Goal: Task Accomplishment & Management: Complete application form

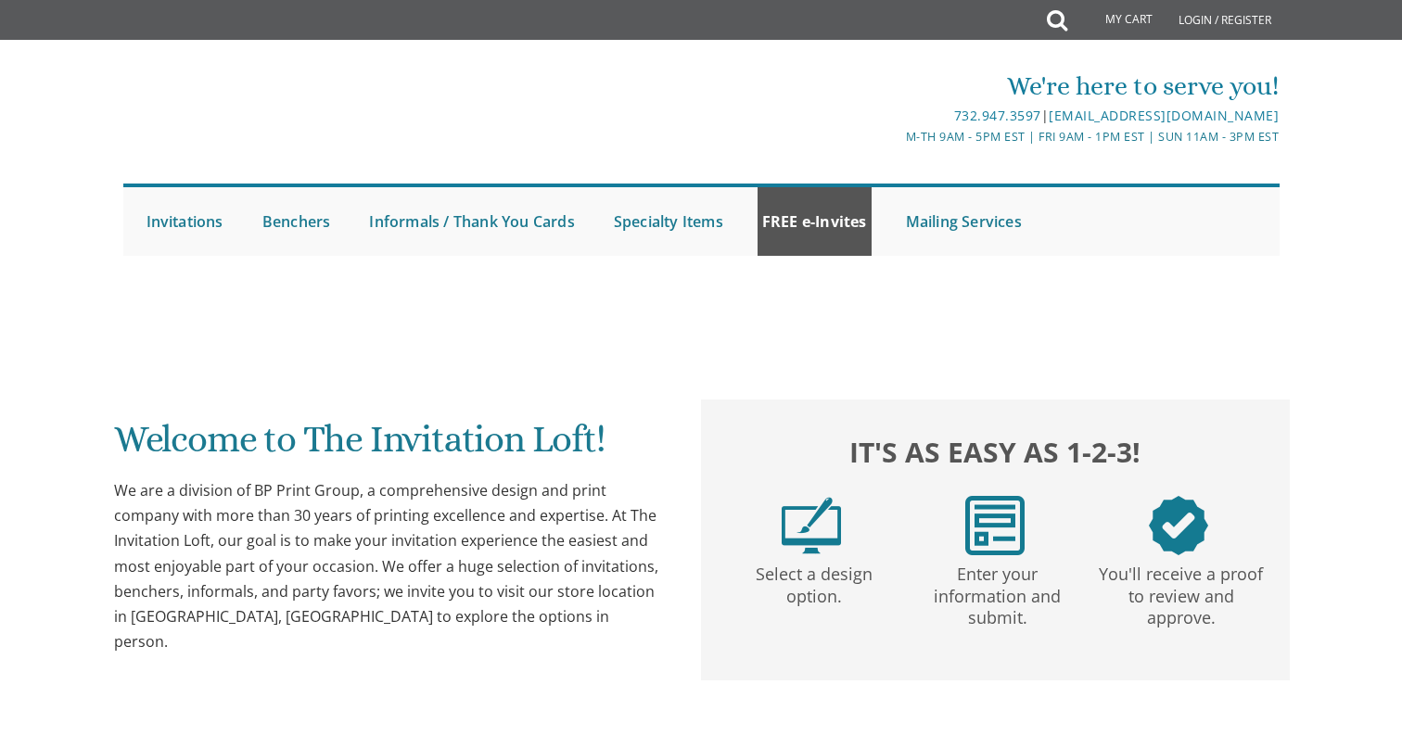
click at [825, 231] on link "FREE e-Invites" at bounding box center [814, 221] width 114 height 69
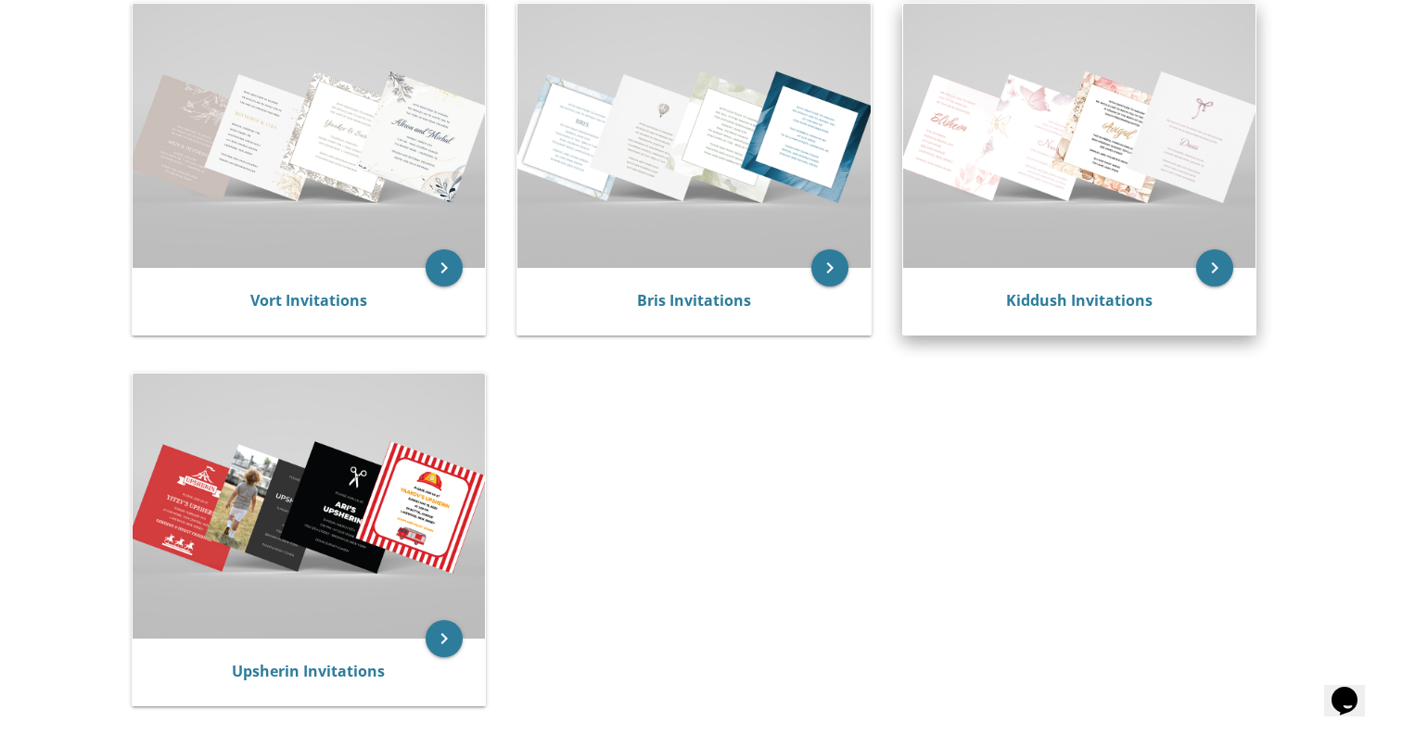
click at [1141, 235] on img at bounding box center [1079, 136] width 353 height 264
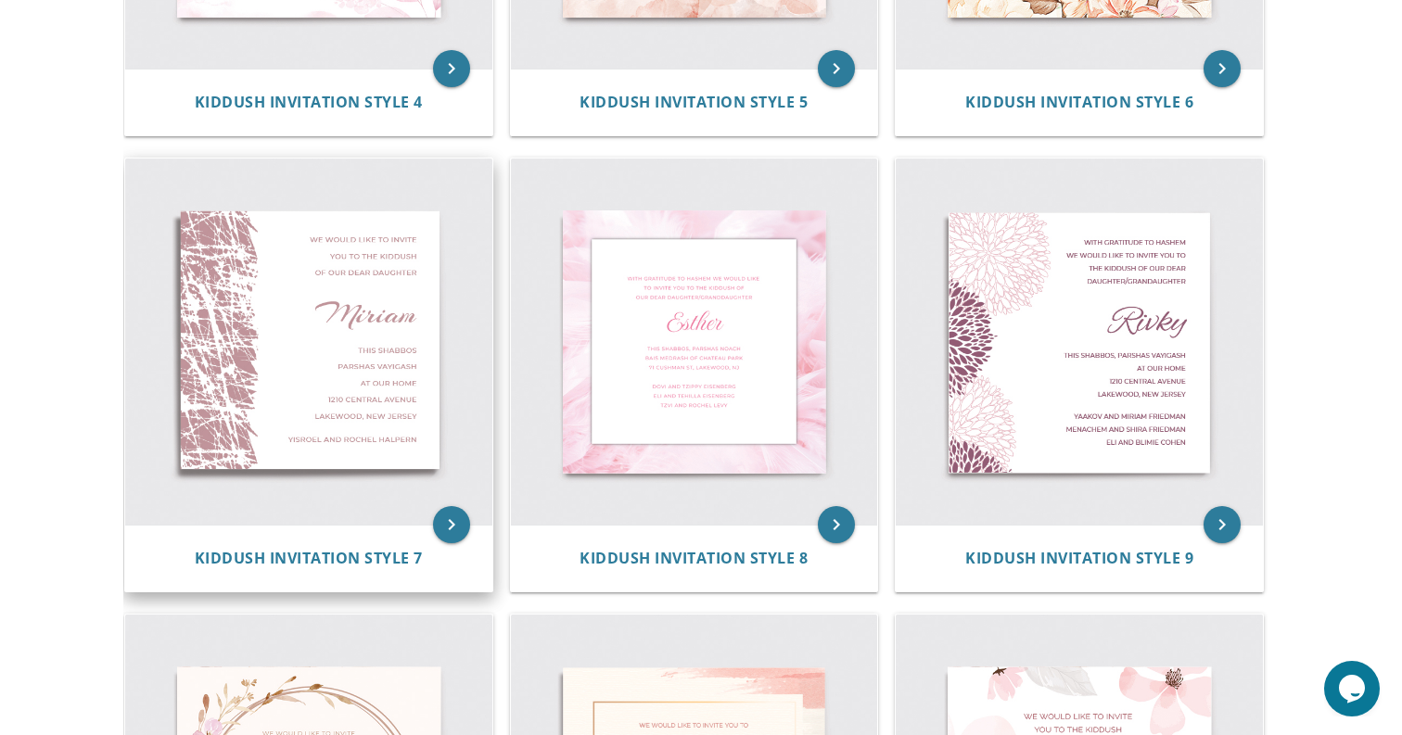
scroll to position [1152, 0]
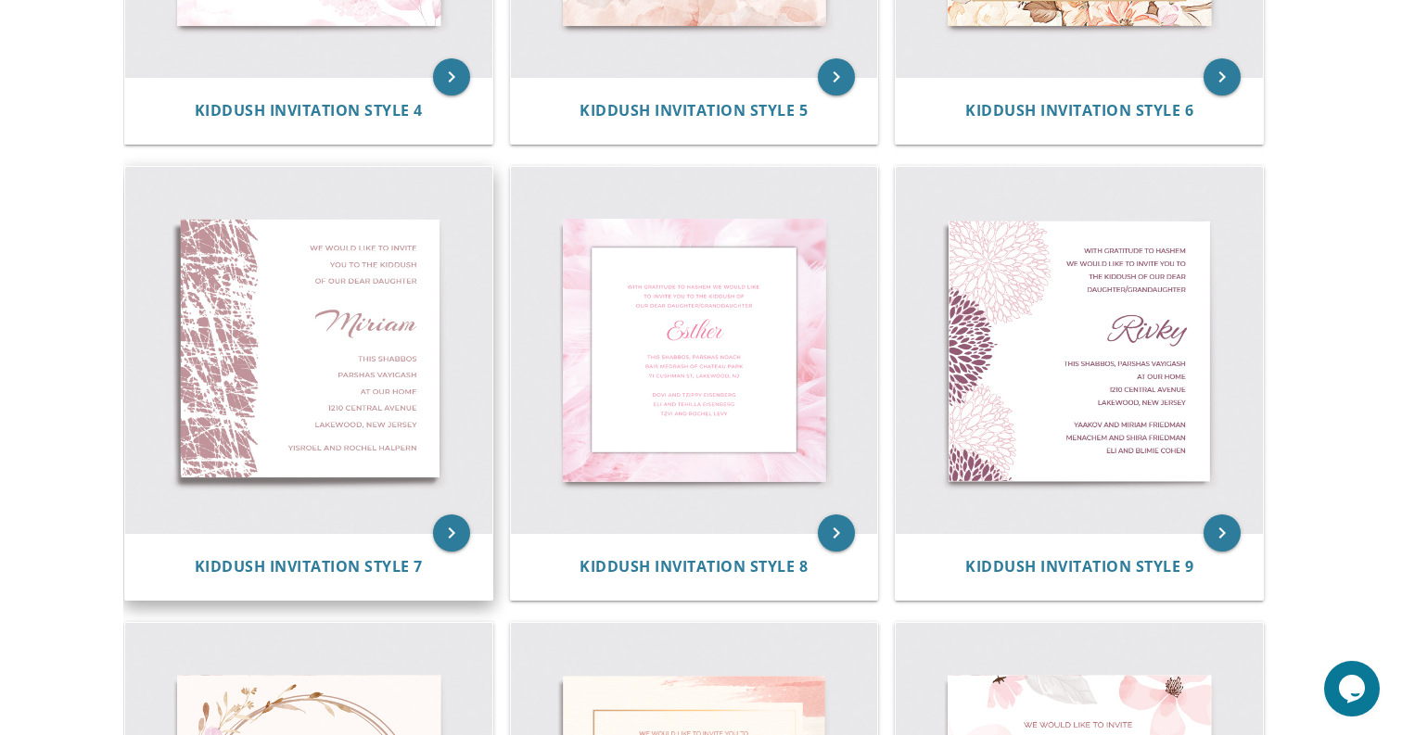
click at [295, 346] on img at bounding box center [308, 350] width 367 height 367
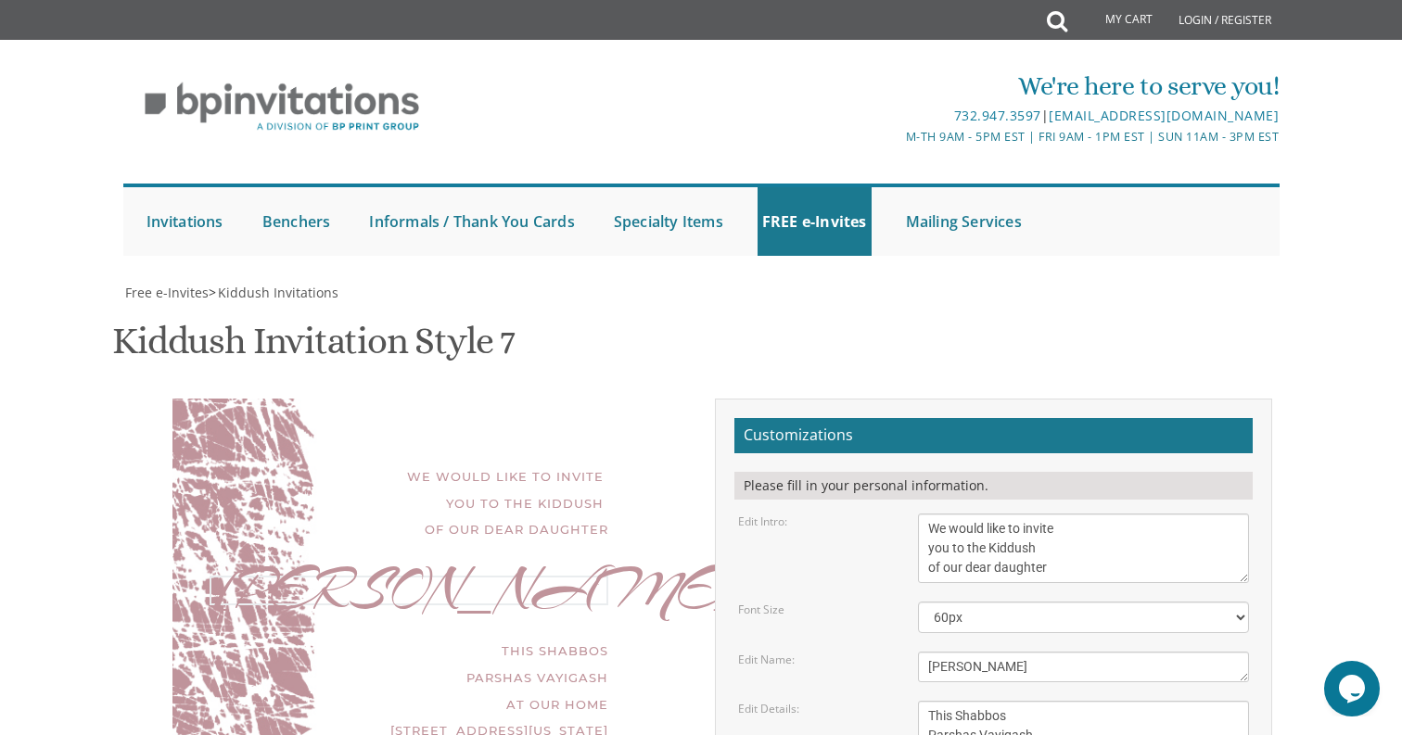
click at [989, 652] on textarea "[PERSON_NAME]" at bounding box center [1084, 667] width 332 height 31
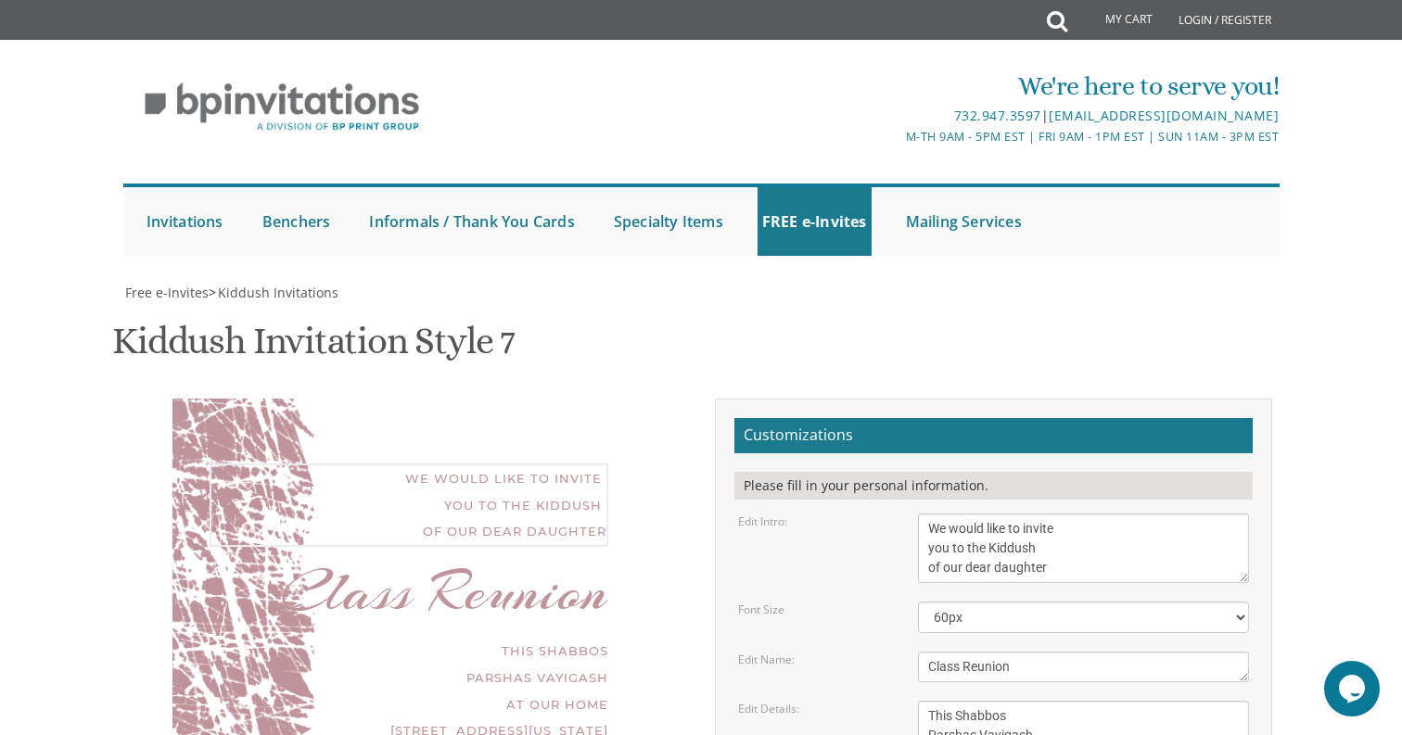
click at [1009, 514] on textarea "We would like to invite you to the Kiddush of our dear daughter" at bounding box center [1084, 549] width 332 height 70
click at [968, 652] on textarea "[PERSON_NAME]" at bounding box center [1084, 667] width 332 height 31
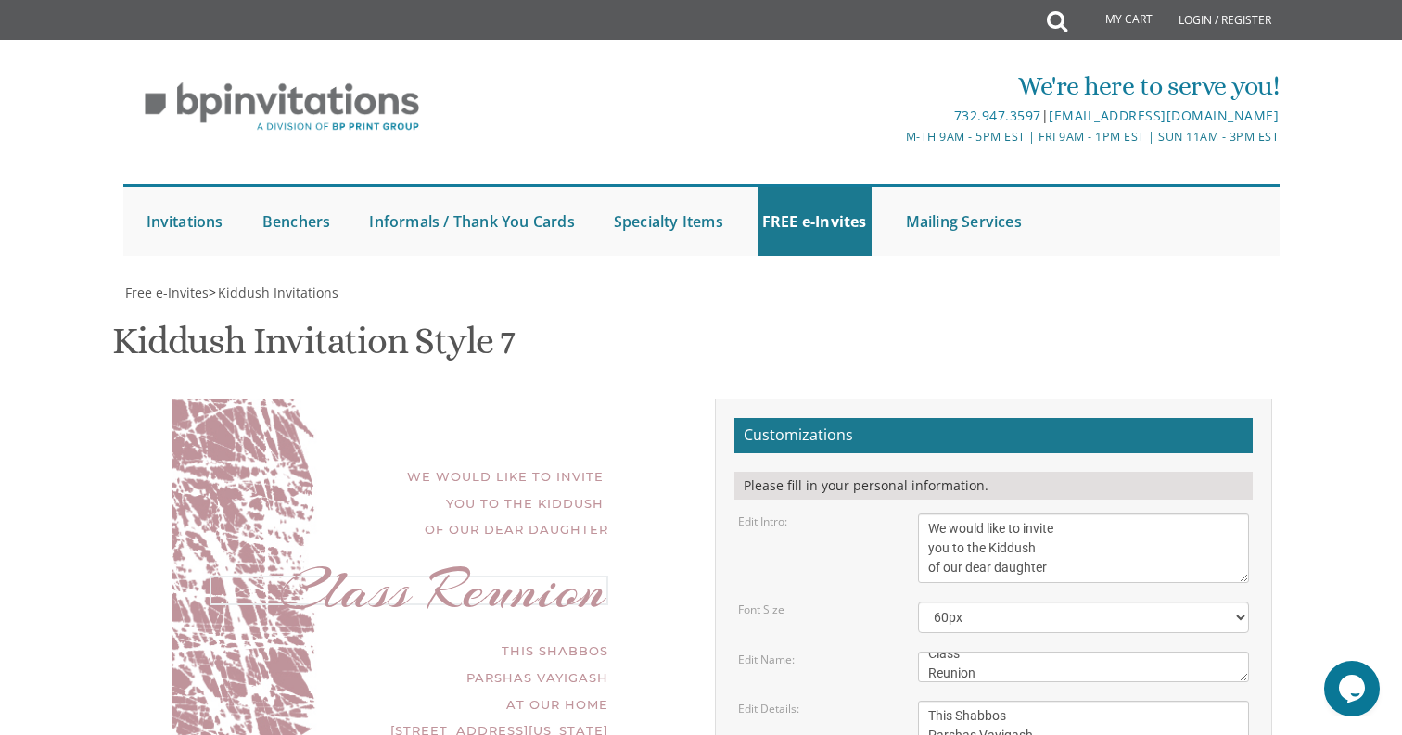
type textarea "Class Reunion"
click at [987, 514] on textarea "We would like to invite you to the Kiddush of our dear daughter" at bounding box center [1084, 549] width 332 height 70
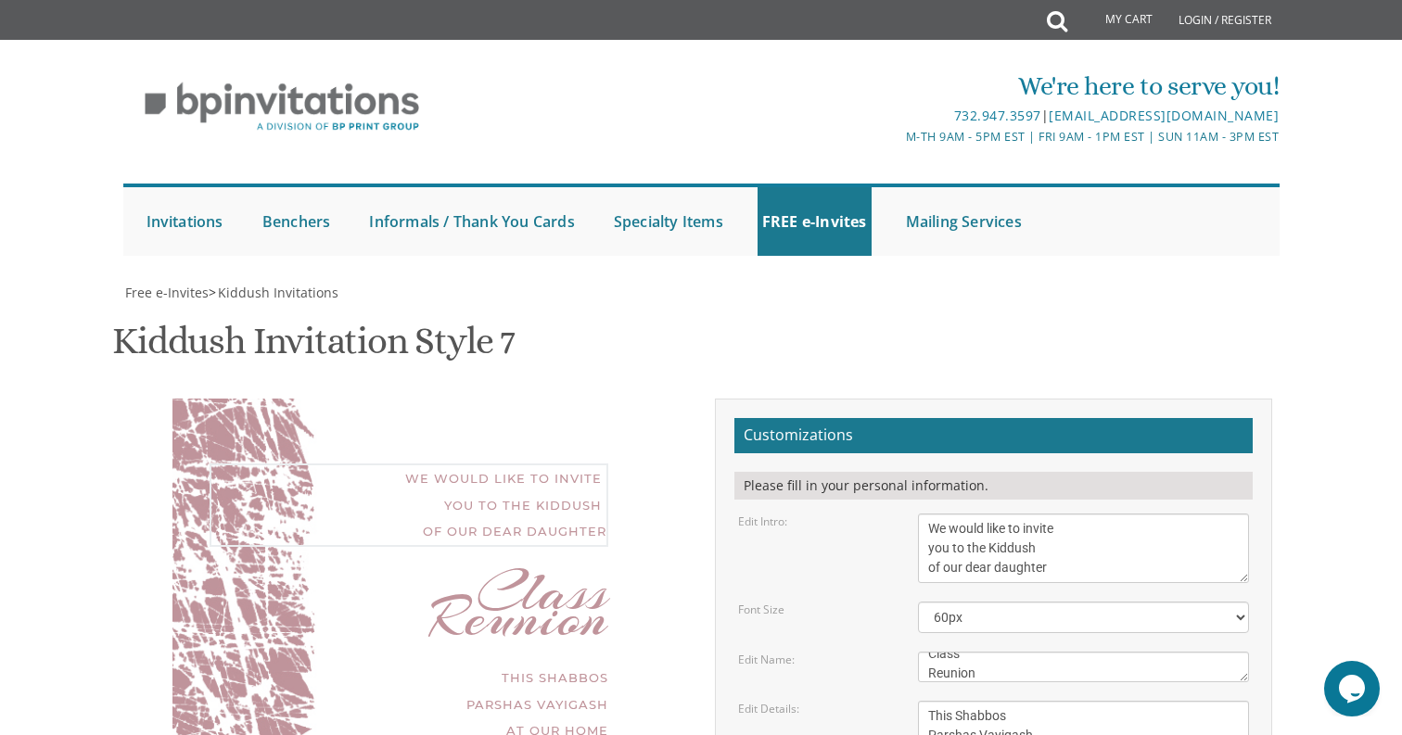
click at [987, 514] on textarea "We would like to invite you to the Kiddush of our dear daughter" at bounding box center [1084, 549] width 332 height 70
click at [1054, 514] on textarea "We would like to invite you to the Kiddush of our dear daughter" at bounding box center [1084, 549] width 332 height 70
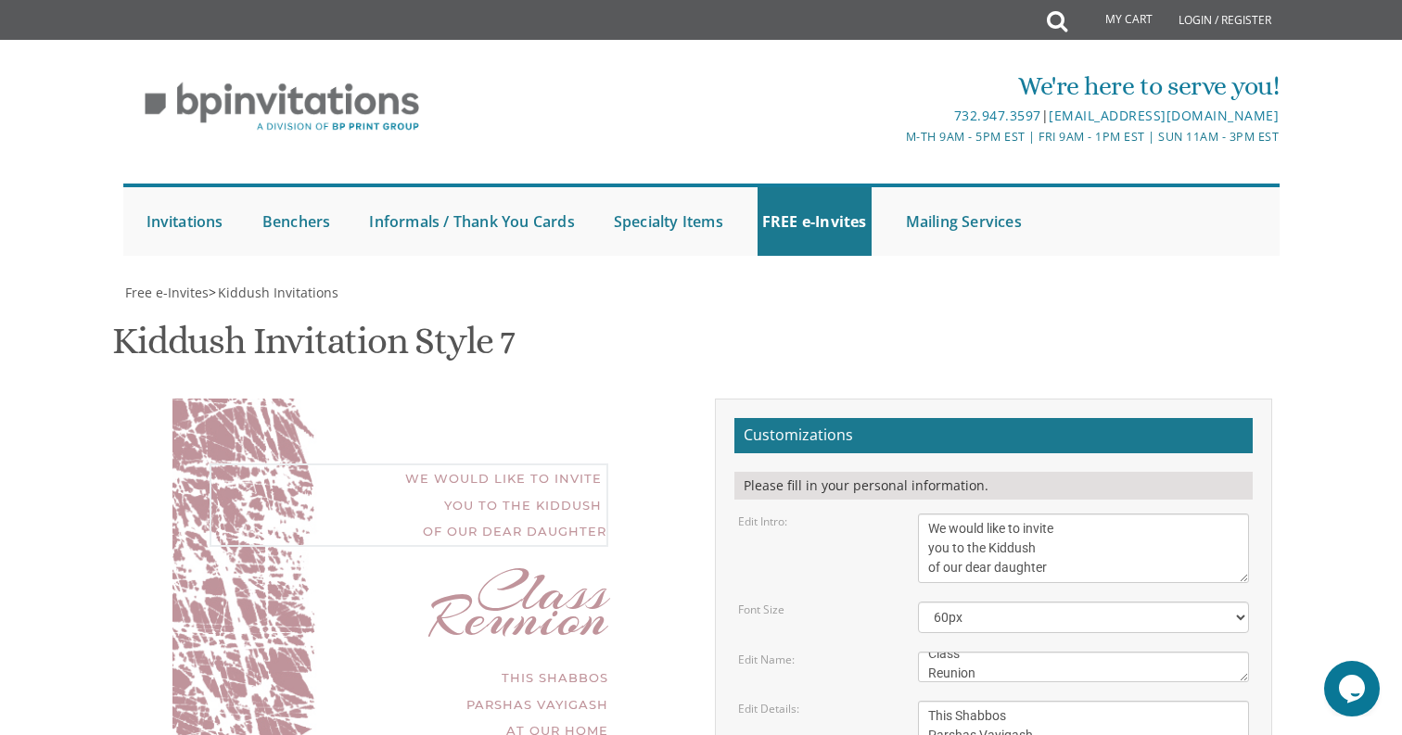
drag, startPoint x: 1068, startPoint y: 218, endPoint x: 805, endPoint y: 159, distance: 269.9
click at [805, 418] on form "Customizations Please fill in your personal information. Edit Intro: We would l…" at bounding box center [993, 720] width 518 height 604
click at [1059, 514] on textarea "We would like to invite you to the Kiddush of our dear daughter" at bounding box center [1084, 549] width 332 height 70
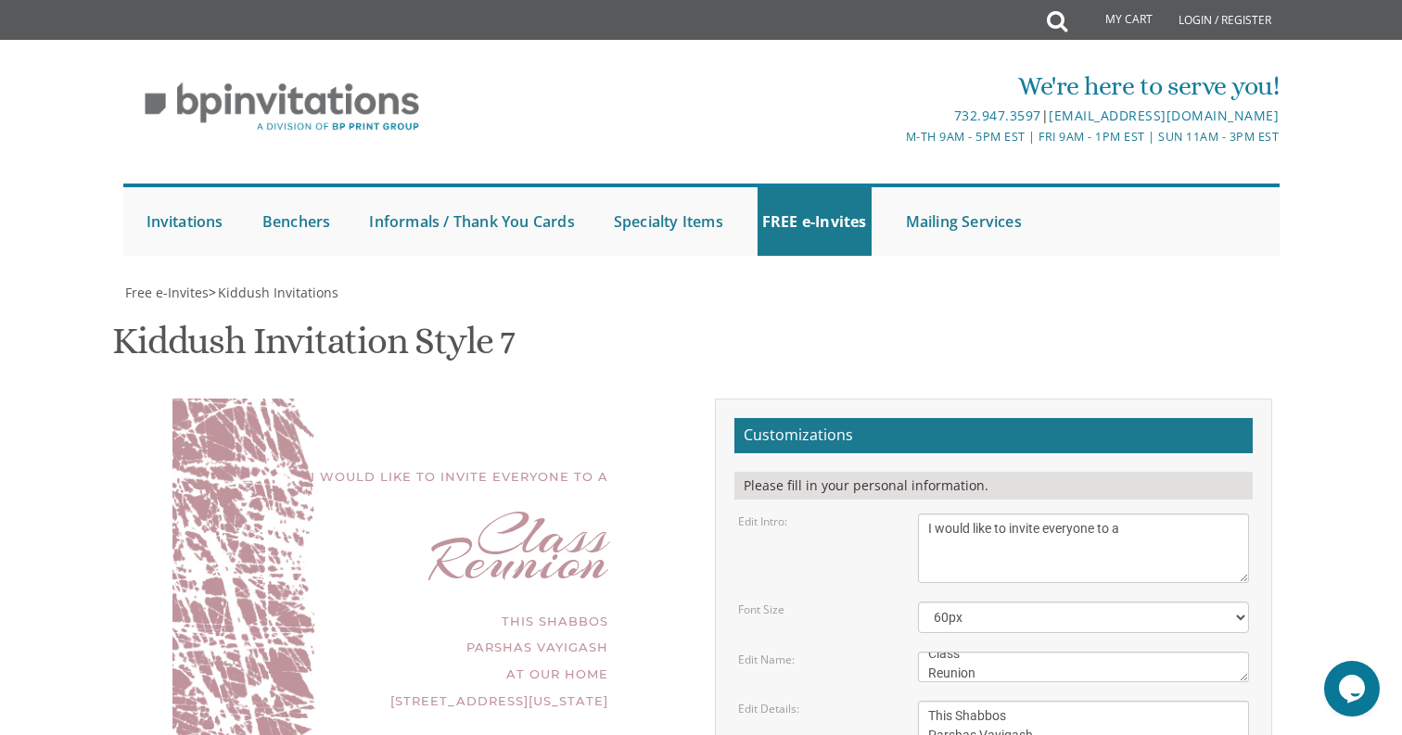
click at [1009, 418] on form "Customizations Please fill in your personal information. Edit Intro: We would l…" at bounding box center [993, 720] width 518 height 604
click at [1013, 514] on textarea "We would like to invite you to the Kiddush of our dear daughter" at bounding box center [1084, 549] width 332 height 70
type textarea "I would like to invite everyone to a"
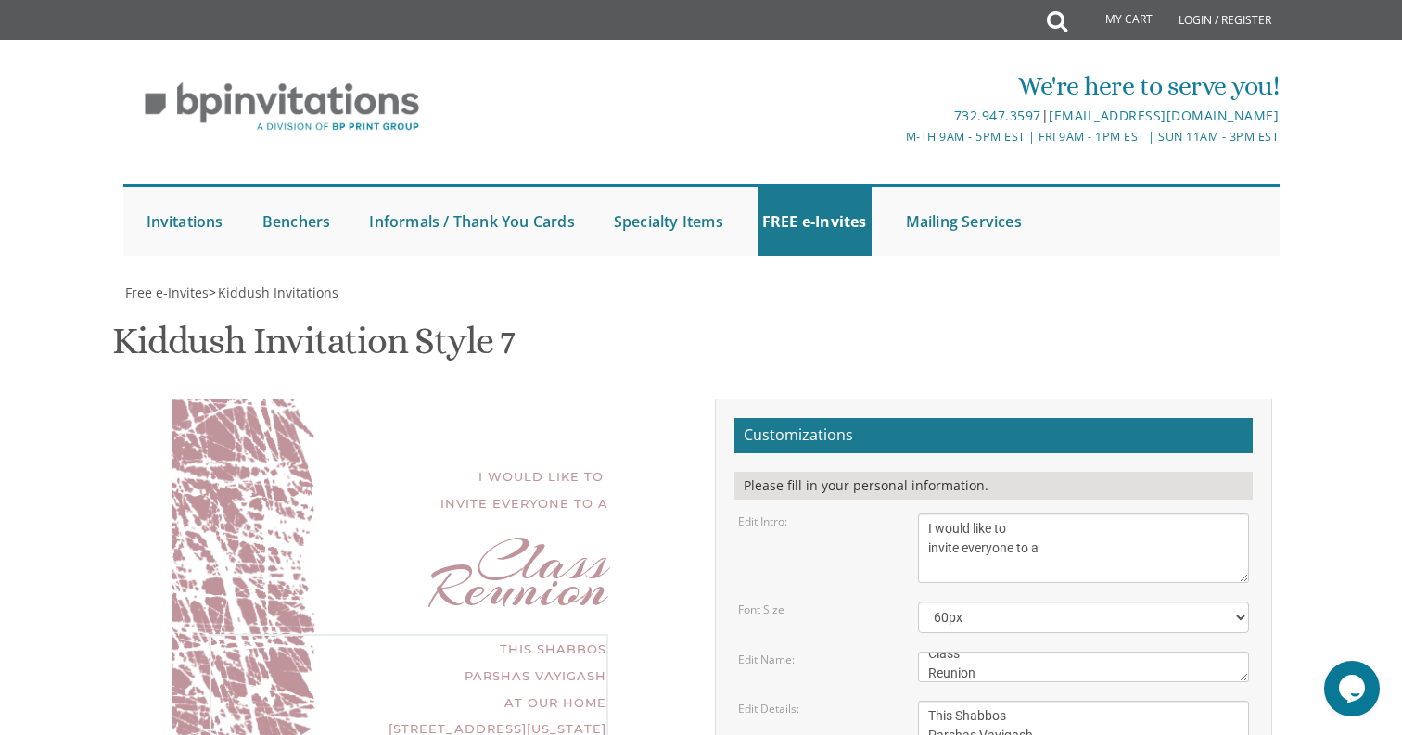
drag, startPoint x: 930, startPoint y: 367, endPoint x: 1200, endPoint y: 500, distance: 300.6
click at [1200, 500] on form "Customizations Please fill in your personal information. Edit Intro: We would l…" at bounding box center [993, 720] width 518 height 604
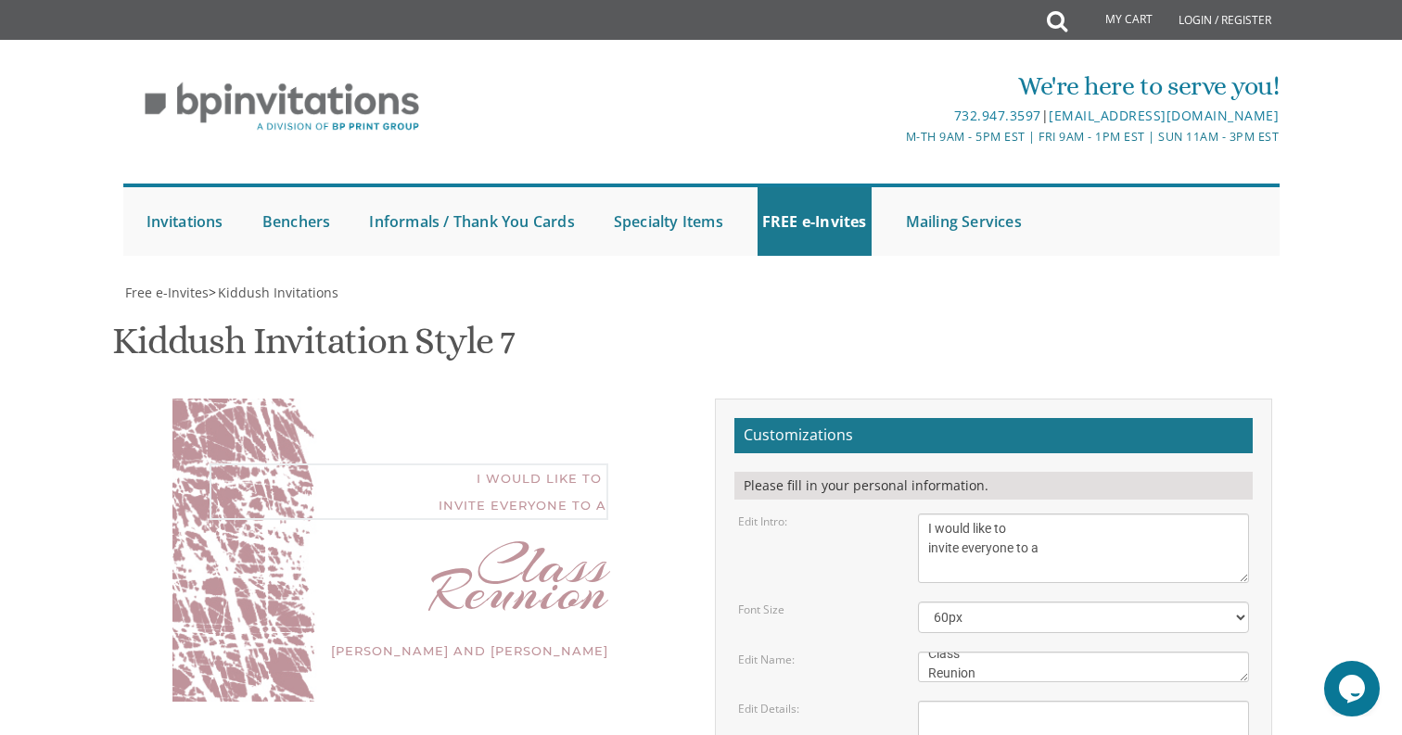
click at [978, 514] on textarea "We would like to invite you to the Kiddush of our dear daughter" at bounding box center [1084, 549] width 332 height 70
click at [977, 514] on textarea "We would like to invite you to the Kiddush of our dear daughter" at bounding box center [1084, 549] width 332 height 70
type textarea "YOU ARE INVITED TO A"
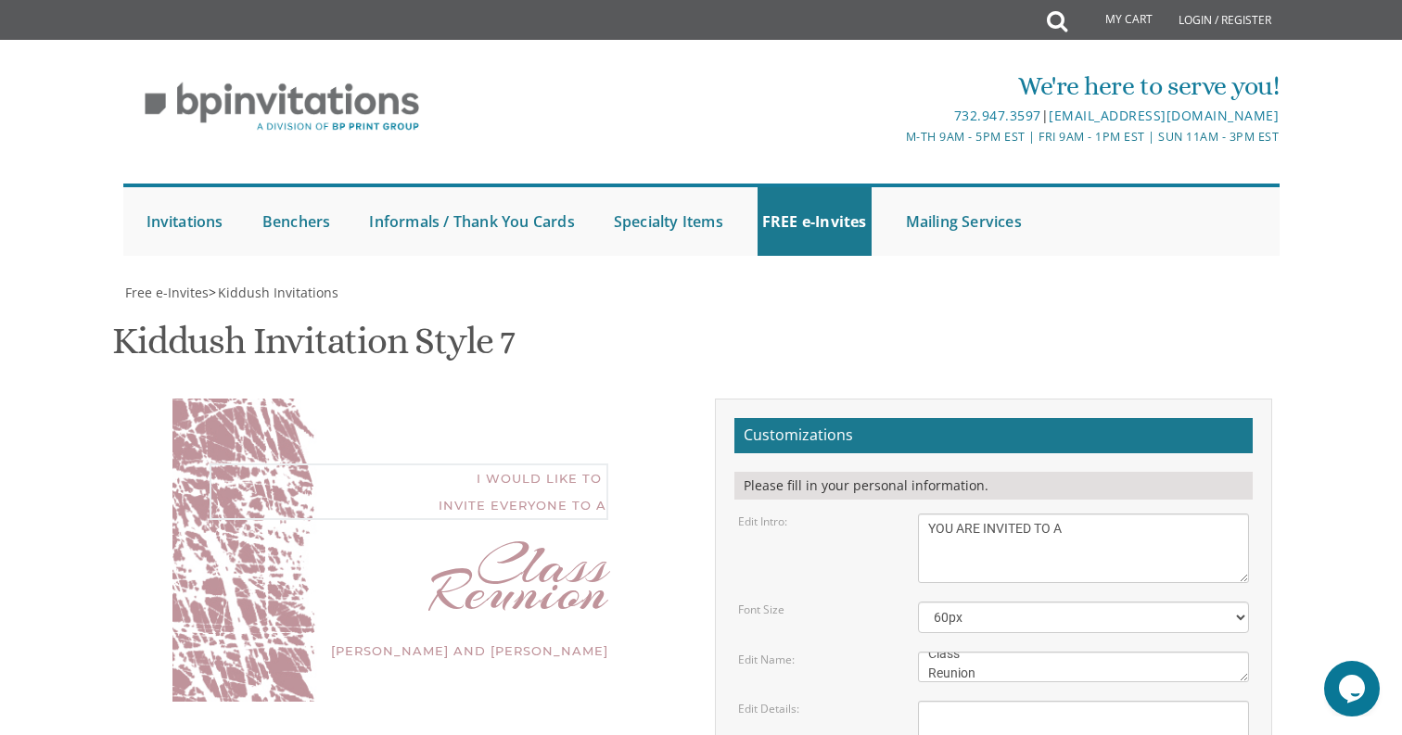
click at [848, 418] on form "Customizations Please fill in your personal information. Edit Intro: We would l…" at bounding box center [993, 720] width 518 height 604
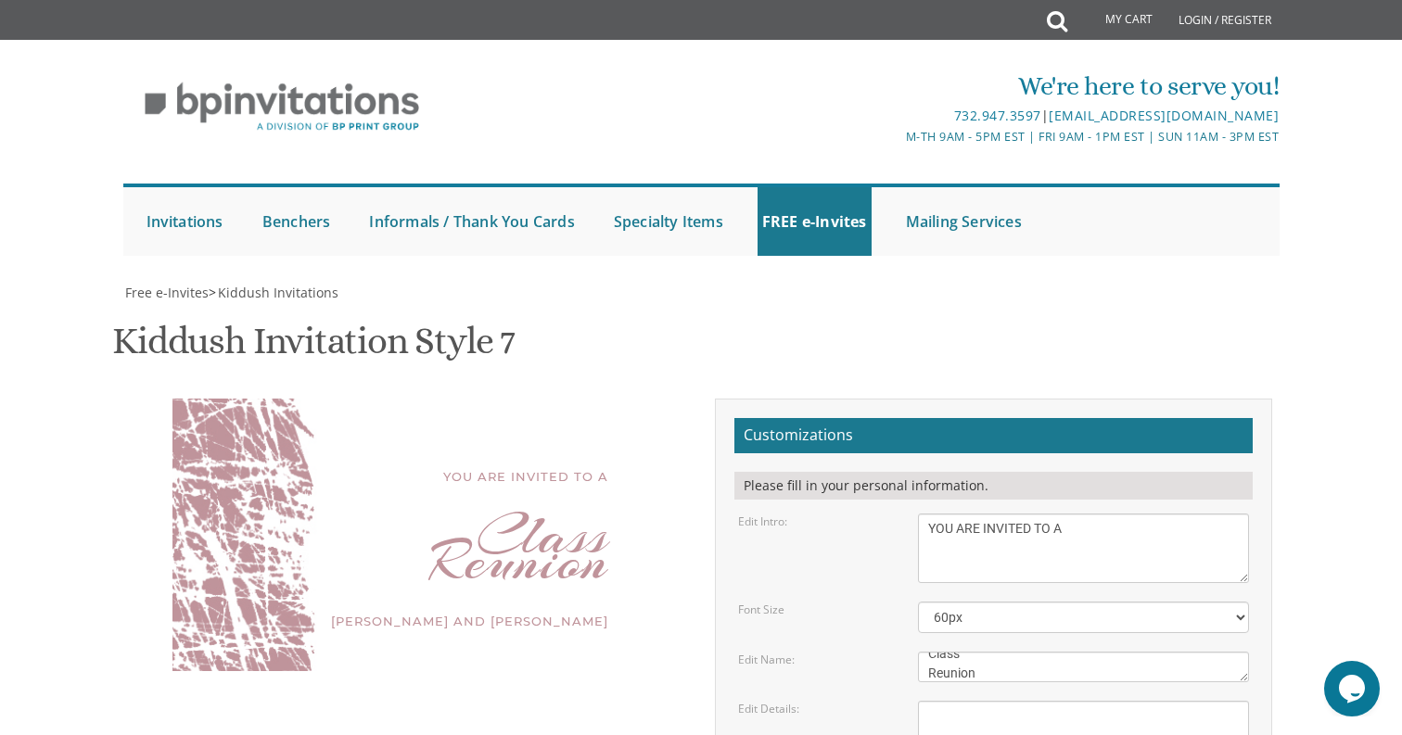
click at [949, 652] on textarea "[PERSON_NAME]" at bounding box center [1084, 667] width 332 height 31
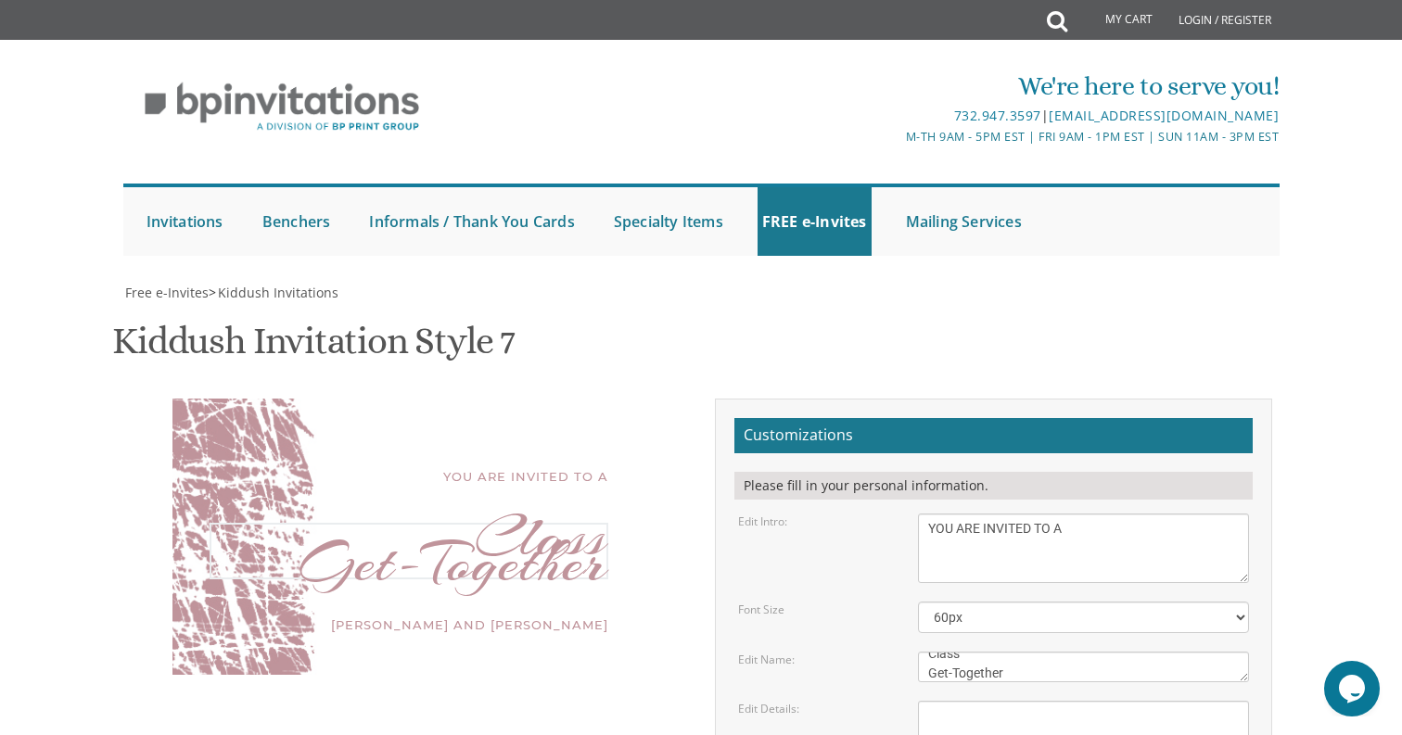
click at [959, 652] on textarea "[PERSON_NAME]" at bounding box center [1084, 667] width 332 height 31
type textarea "Class Reunion"
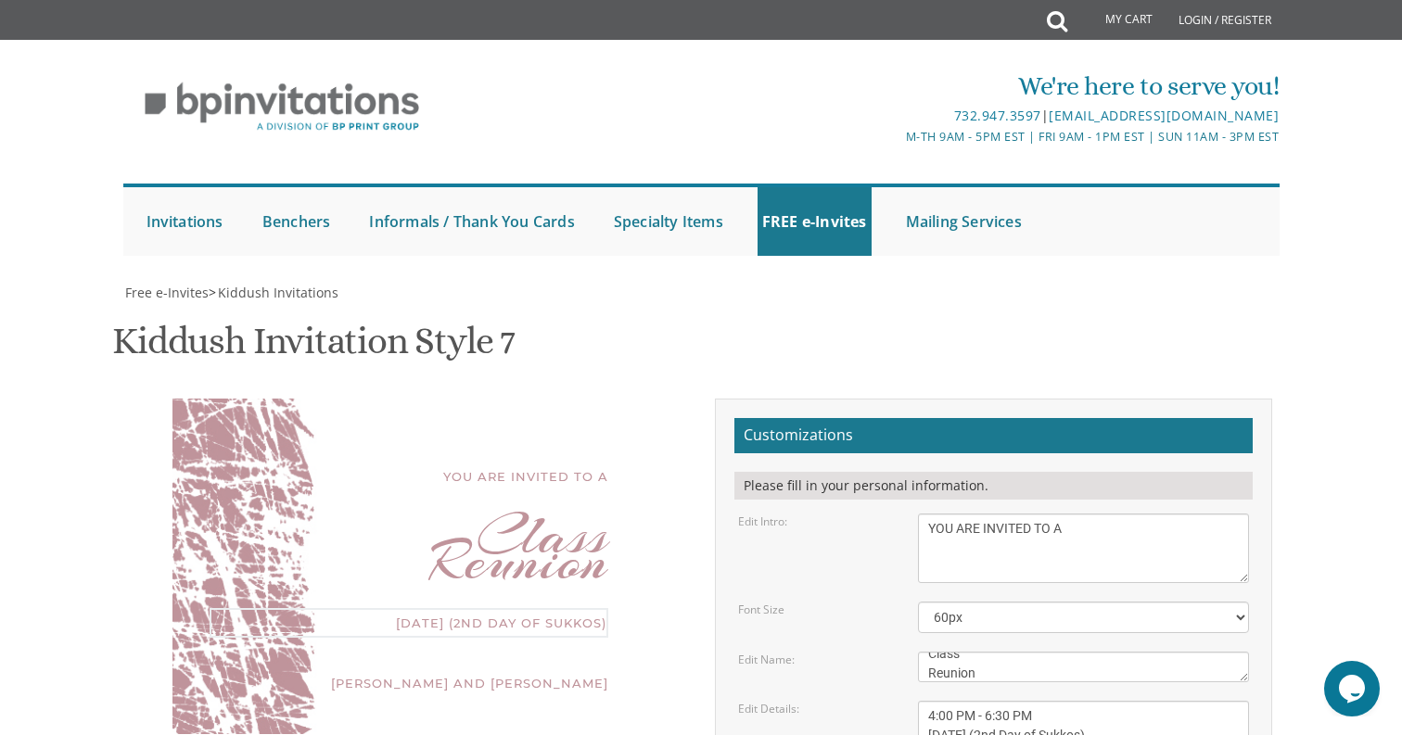
type textarea "4:00 PM - 6:30 PM October 8th (2nd Day of Sukkos)"
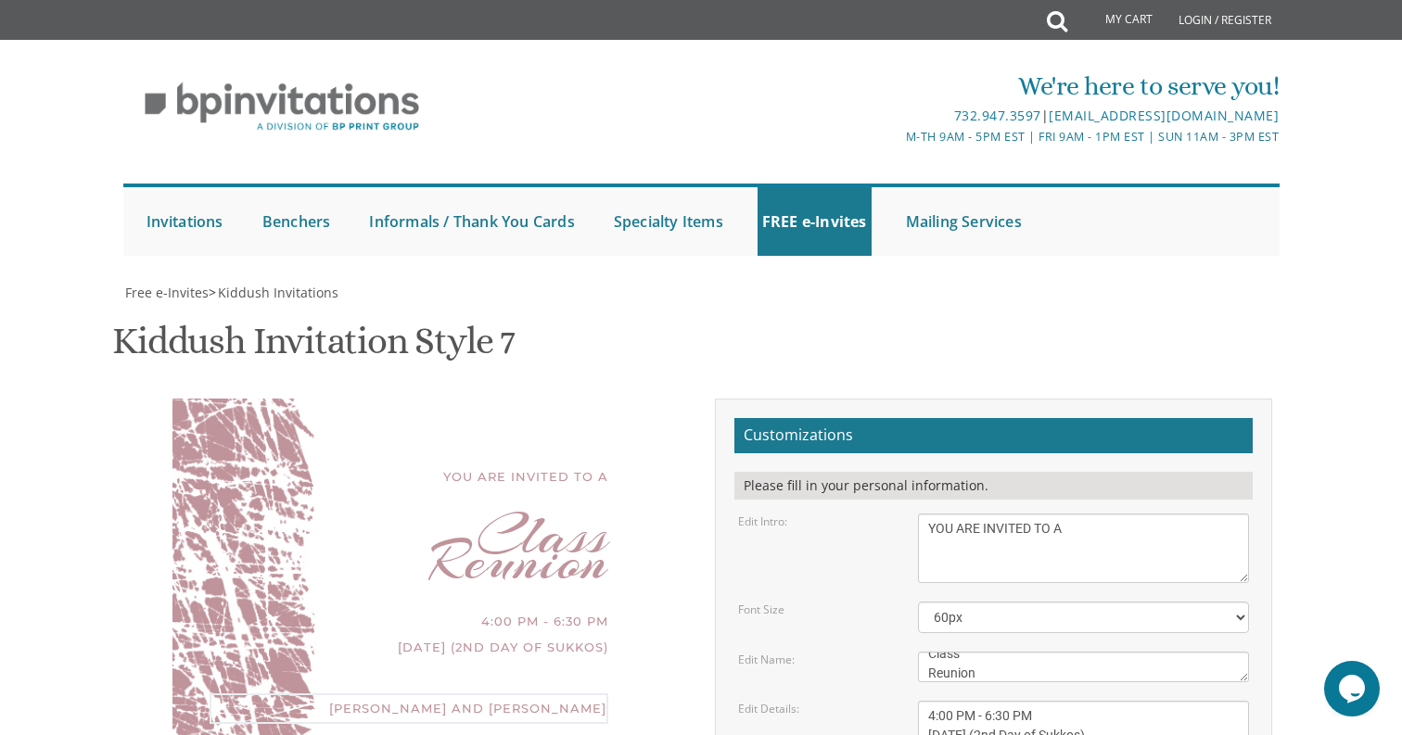
type textarea "Looking Forward to Seeing You! -Chaya Esther Kanter"
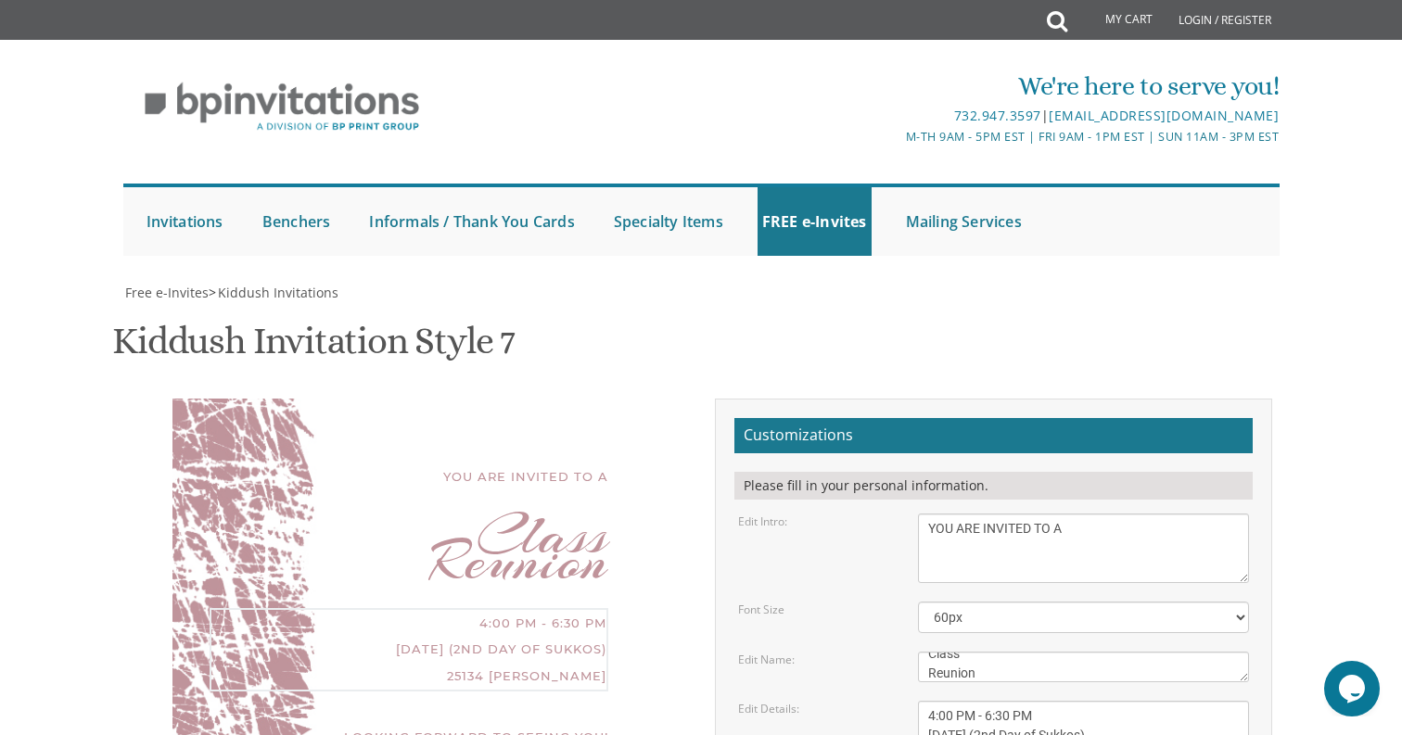
paste textarea "StSouthfield"
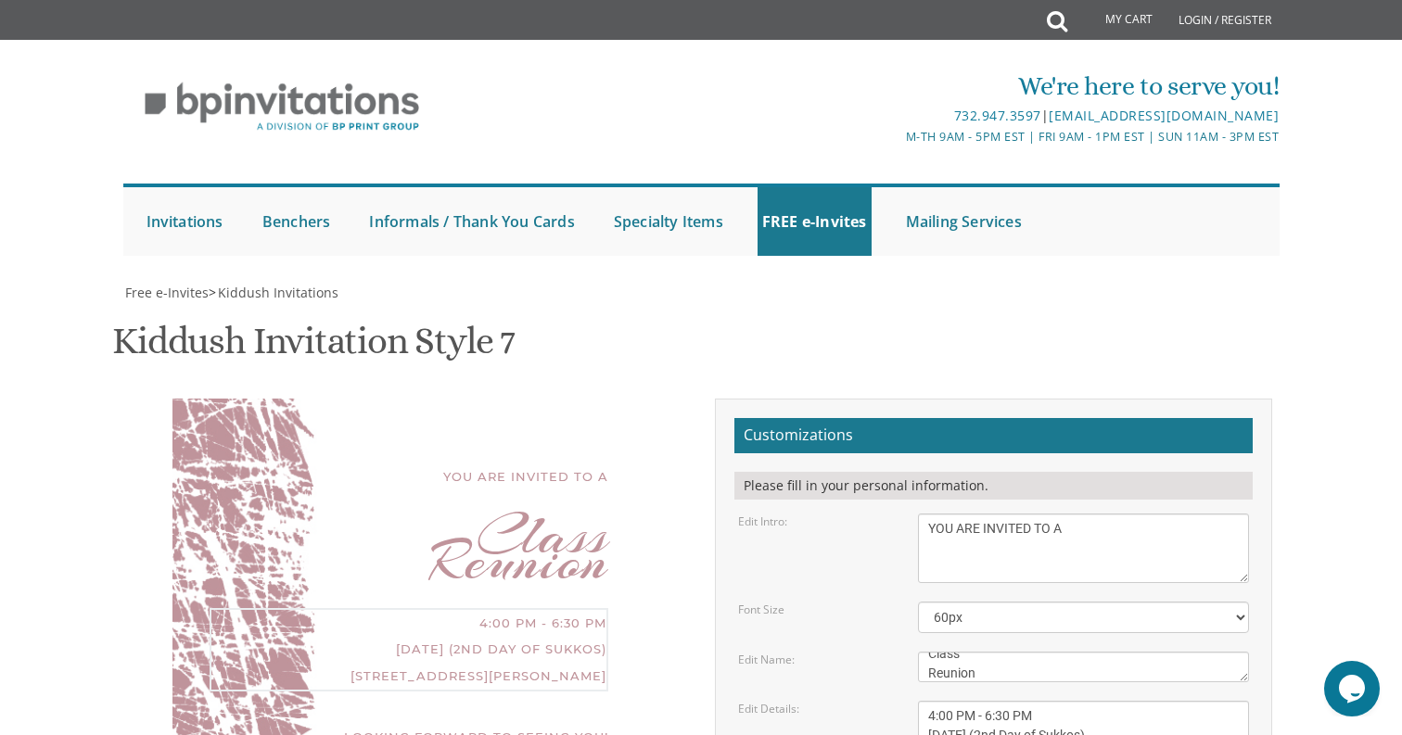
paste textarea "Southfield, MI 48075"
type textarea "4:00 PM - 6:30 PM October 8th (2nd Day of Sukkos) 25134 Pierce St, Southfield, …"
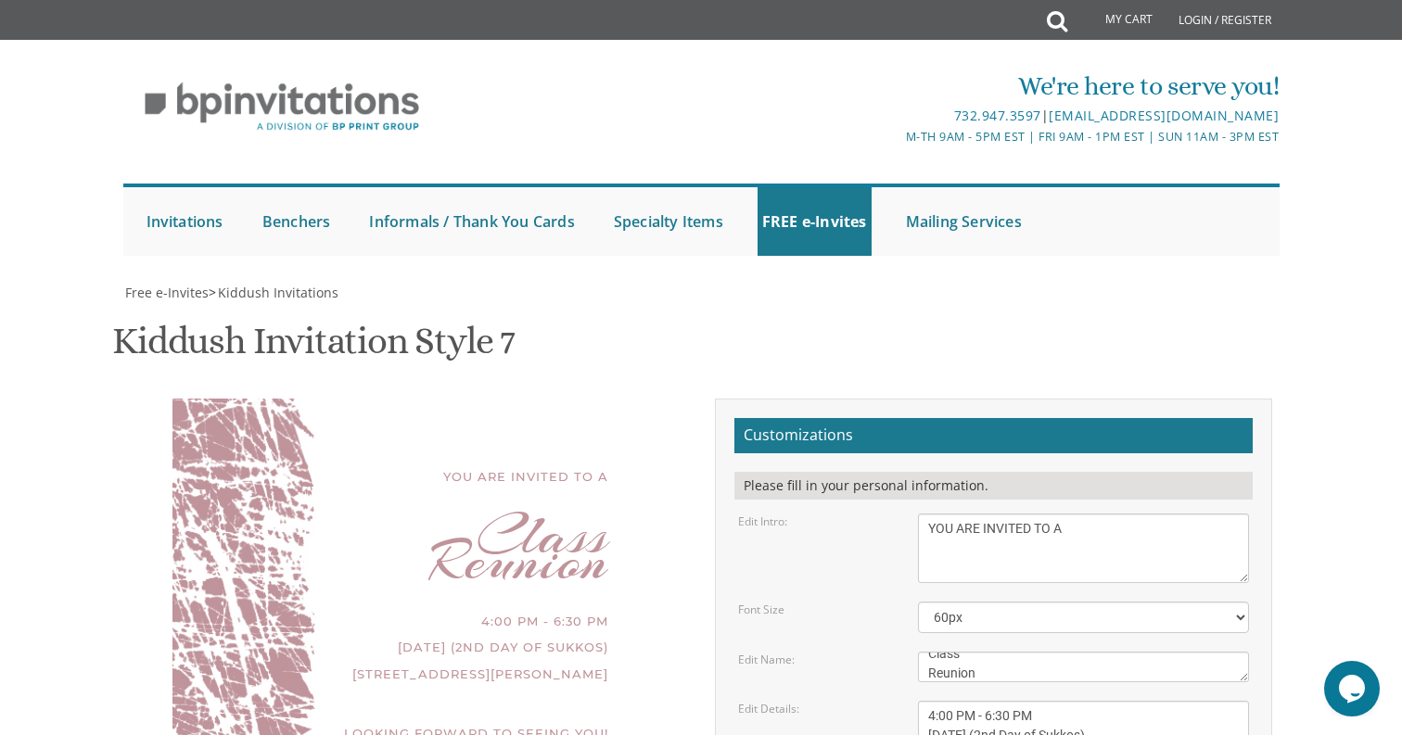
type input "chayaesther@icloud.com"
click at [704, 437] on div "Customizations Please fill in your personal information. Edit Intro: We would l…" at bounding box center [993, 727] width 585 height 656
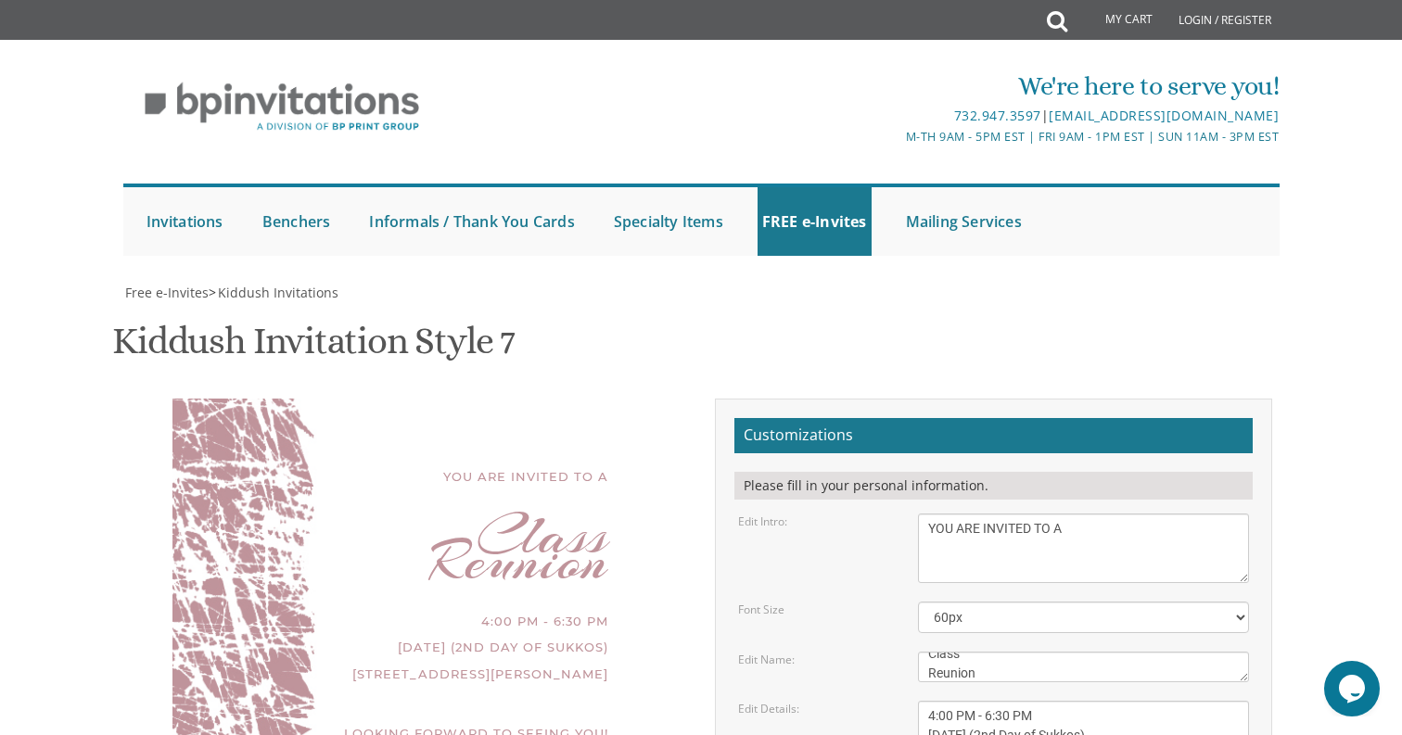
click at [980, 652] on textarea "[PERSON_NAME]" at bounding box center [1084, 667] width 332 height 31
click at [667, 402] on div "YOU ARE INVITED TO A Class Reunion 4:00 PM - 6:30 PM October 8th (2nd Day of Su…" at bounding box center [408, 606] width 557 height 415
click at [1124, 514] on textarea "We would like to invite you to the Kiddush of our dear daughter" at bounding box center [1084, 549] width 332 height 70
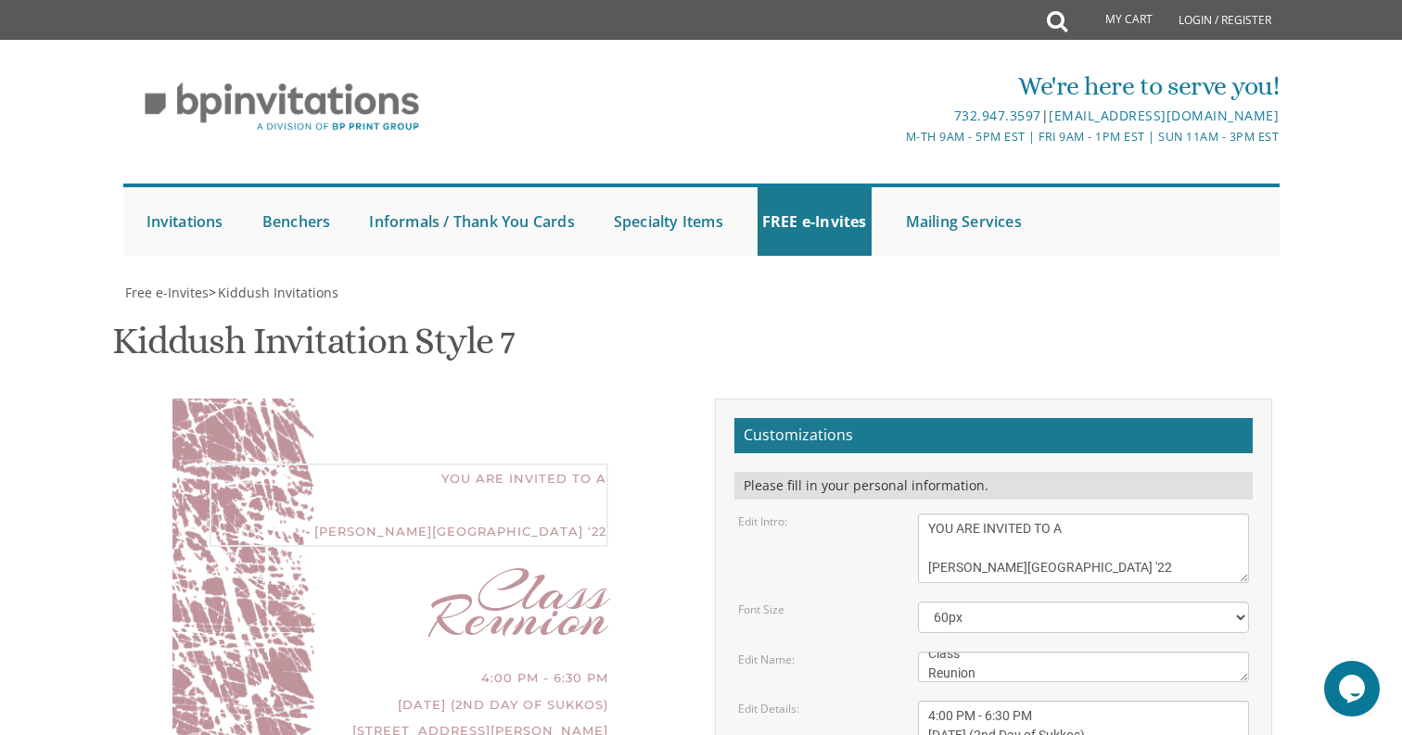
click at [992, 514] on textarea "We would like to invite you to the Kiddush of our dear daughter" at bounding box center [1084, 549] width 332 height 70
type textarea "YOU ARE INVITED TO A Bais Yaakov High school '22"
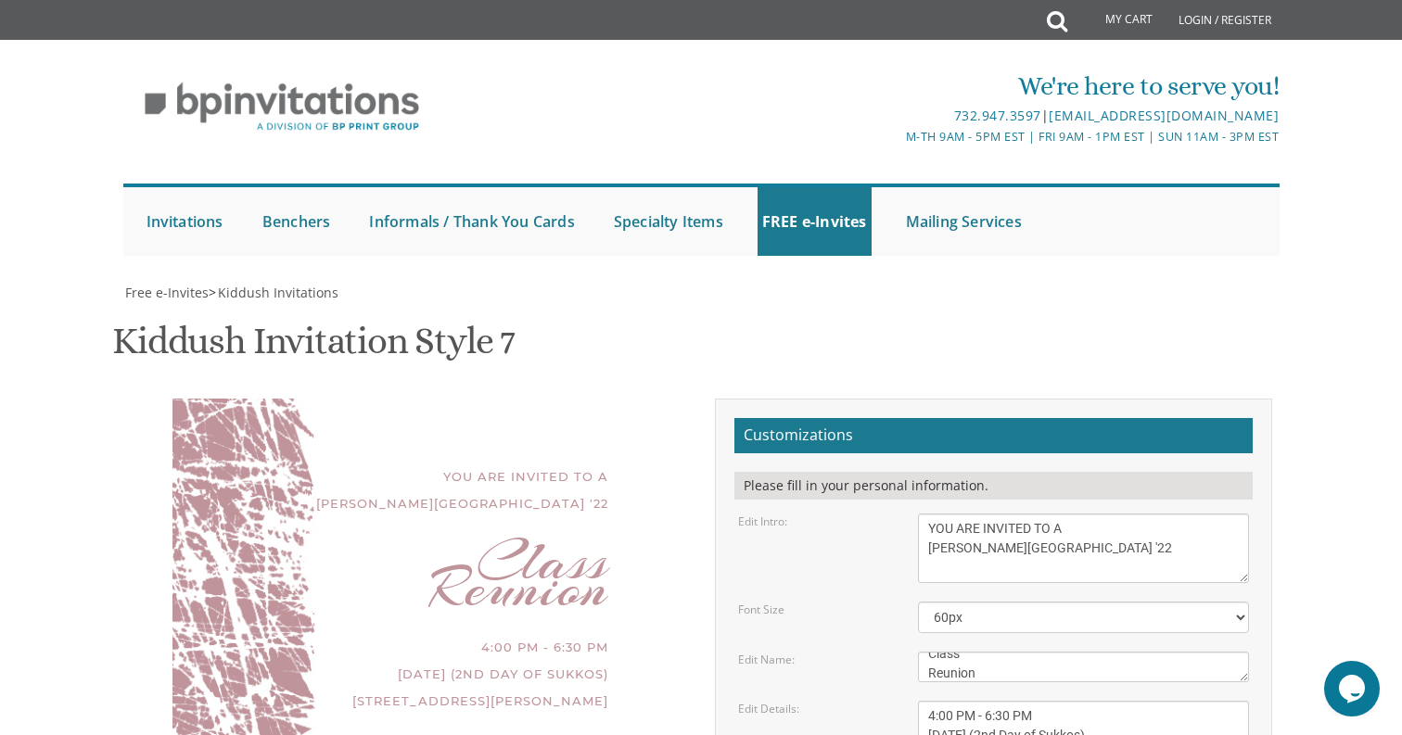
click at [1003, 652] on textarea "[PERSON_NAME]" at bounding box center [1084, 667] width 332 height 31
click at [961, 652] on textarea "[PERSON_NAME]" at bounding box center [1084, 667] width 332 height 31
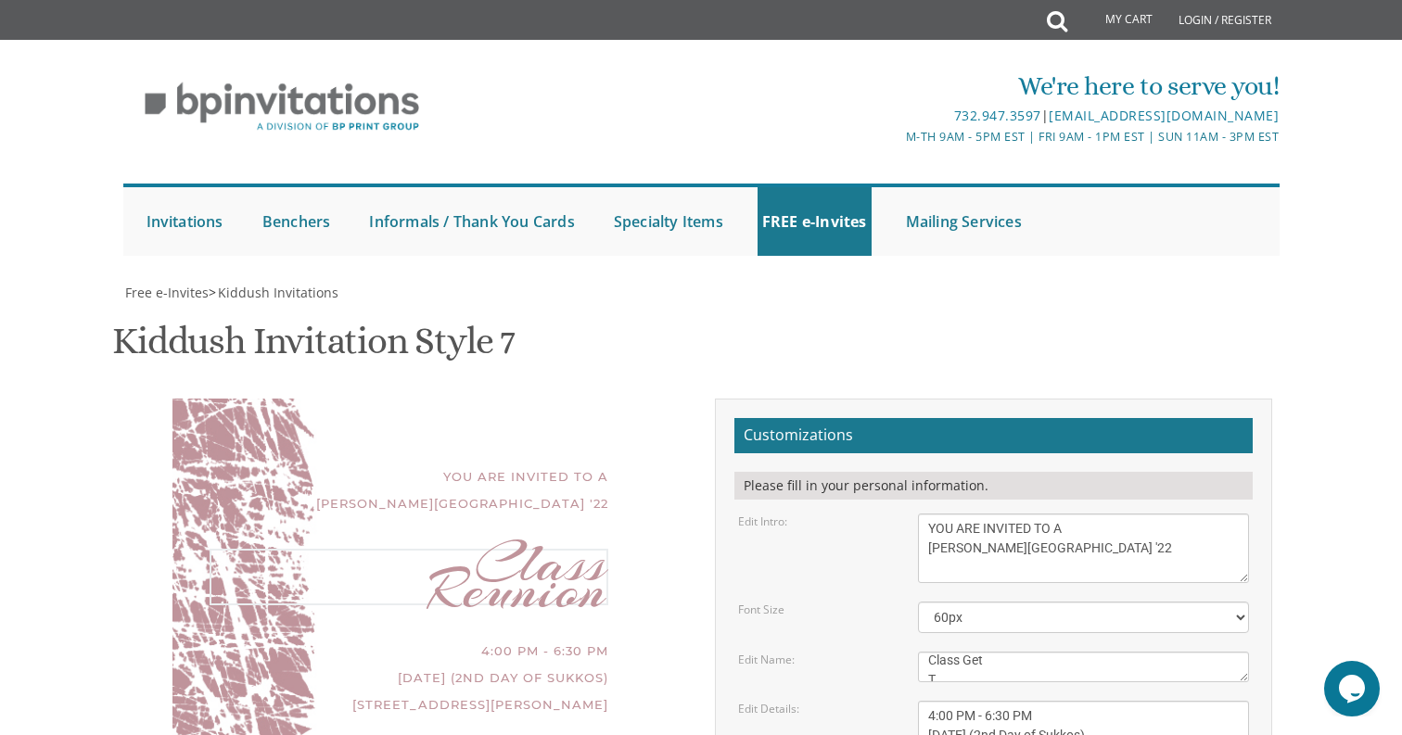
scroll to position [13, 0]
drag, startPoint x: 967, startPoint y: 309, endPoint x: 1048, endPoint y: 352, distance: 92.5
click at [1048, 418] on form "Customizations Please fill in your personal information. Edit Intro: We would l…" at bounding box center [993, 720] width 518 height 604
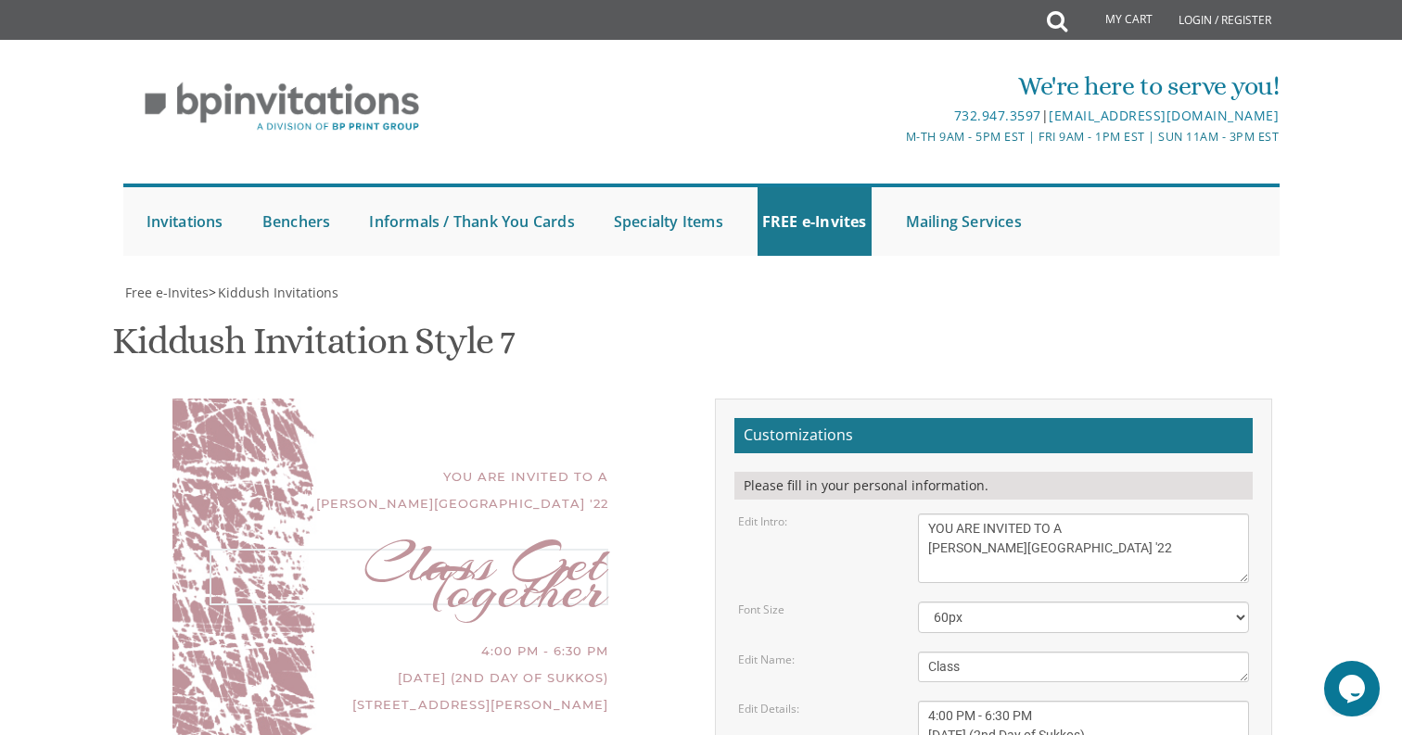
scroll to position [13, 0]
type textarea "Class Reunion"
drag, startPoint x: 492, startPoint y: 330, endPoint x: 594, endPoint y: 330, distance: 102.0
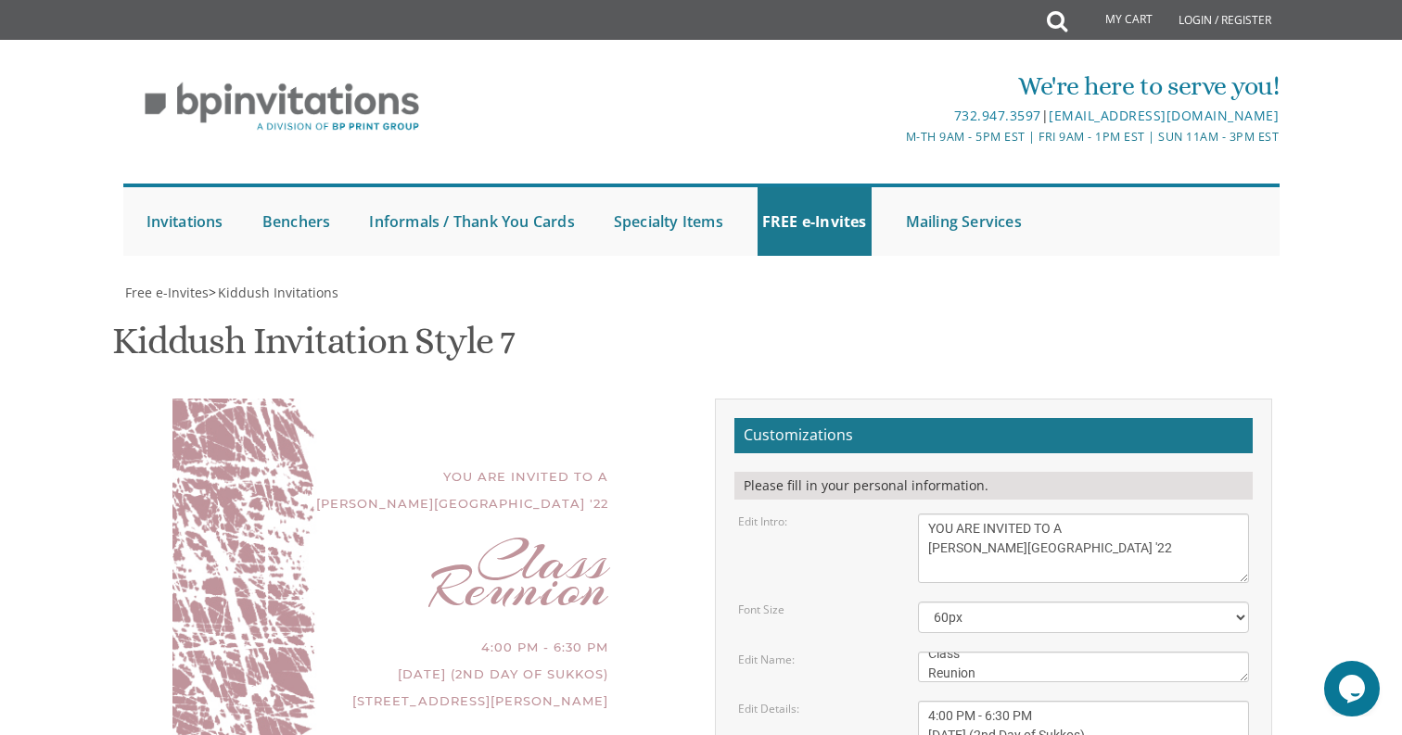
click at [593, 634] on div "4:00 PM - 6:30 PM October 8th (2nd Day of Sukkos) 25134 Pierce St, Southfield, …" at bounding box center [409, 674] width 399 height 80
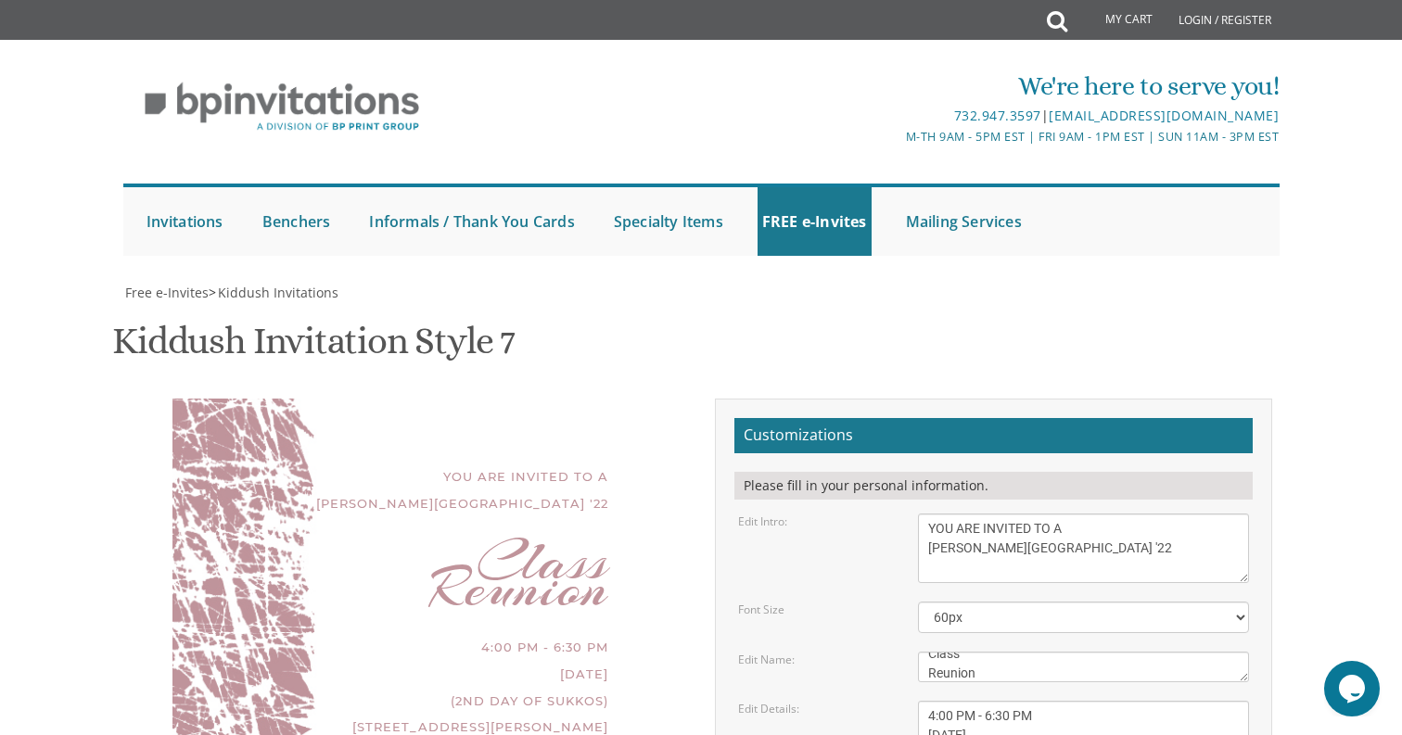
type textarea "4:00 PM - 6:30 PM October 8th (2nd Day of Sukkos) 25134 Pierce St Southfield, M…"
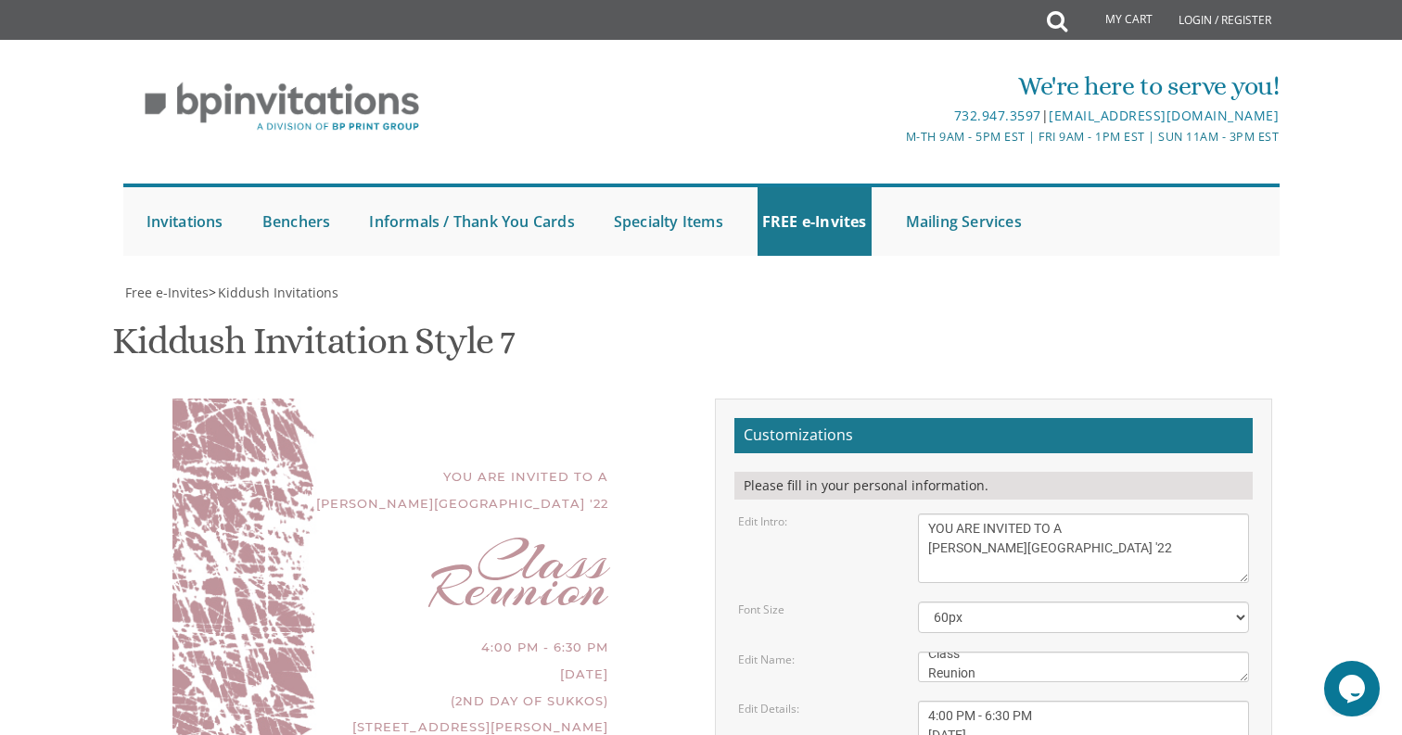
click at [727, 399] on div "Customizations Please fill in your personal information. Edit Intro: We would l…" at bounding box center [993, 727] width 557 height 656
click at [883, 652] on div "Edit Name: Miriam" at bounding box center [994, 667] width 540 height 31
